Goal: Complete application form

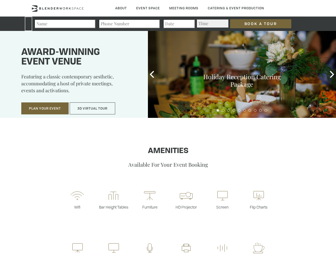
click at [257, 24] on input "Book a Tour" at bounding box center [260, 23] width 61 height 9
click at [45, 108] on button "Plan Your Event" at bounding box center [44, 108] width 47 height 12
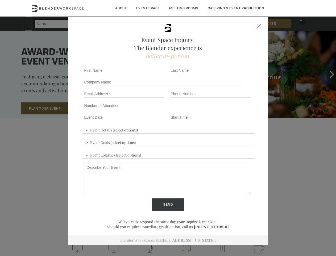
click at [93, 108] on button "3D Virtual Tour" at bounding box center [93, 108] width 46 height 12
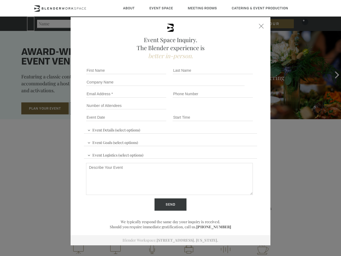
click at [152, 74] on div "First name *" at bounding box center [127, 70] width 87 height 12
click at [332, 74] on div "Event Space Inquiry. The Blender experience is better in-person. Event Details …" at bounding box center [170, 128] width 341 height 256
click at [218, 110] on fieldset "Number of Attendees Budget Range" at bounding box center [170, 106] width 173 height 12
click at [223, 110] on fieldset "Number of Attendees Budget Range" at bounding box center [170, 106] width 173 height 12
click at [229, 110] on fieldset "Number of Attendees Budget Range" at bounding box center [170, 106] width 173 height 12
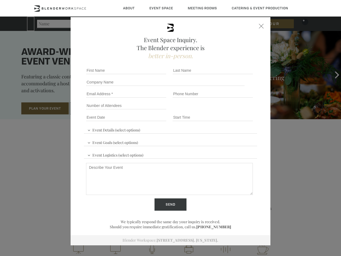
click at [234, 110] on fieldset "Number of Attendees Budget Range" at bounding box center [170, 106] width 173 height 12
click at [239, 110] on fieldset "Number of Attendees Budget Range" at bounding box center [170, 106] width 173 height 12
